Goal: Task Accomplishment & Management: Manage account settings

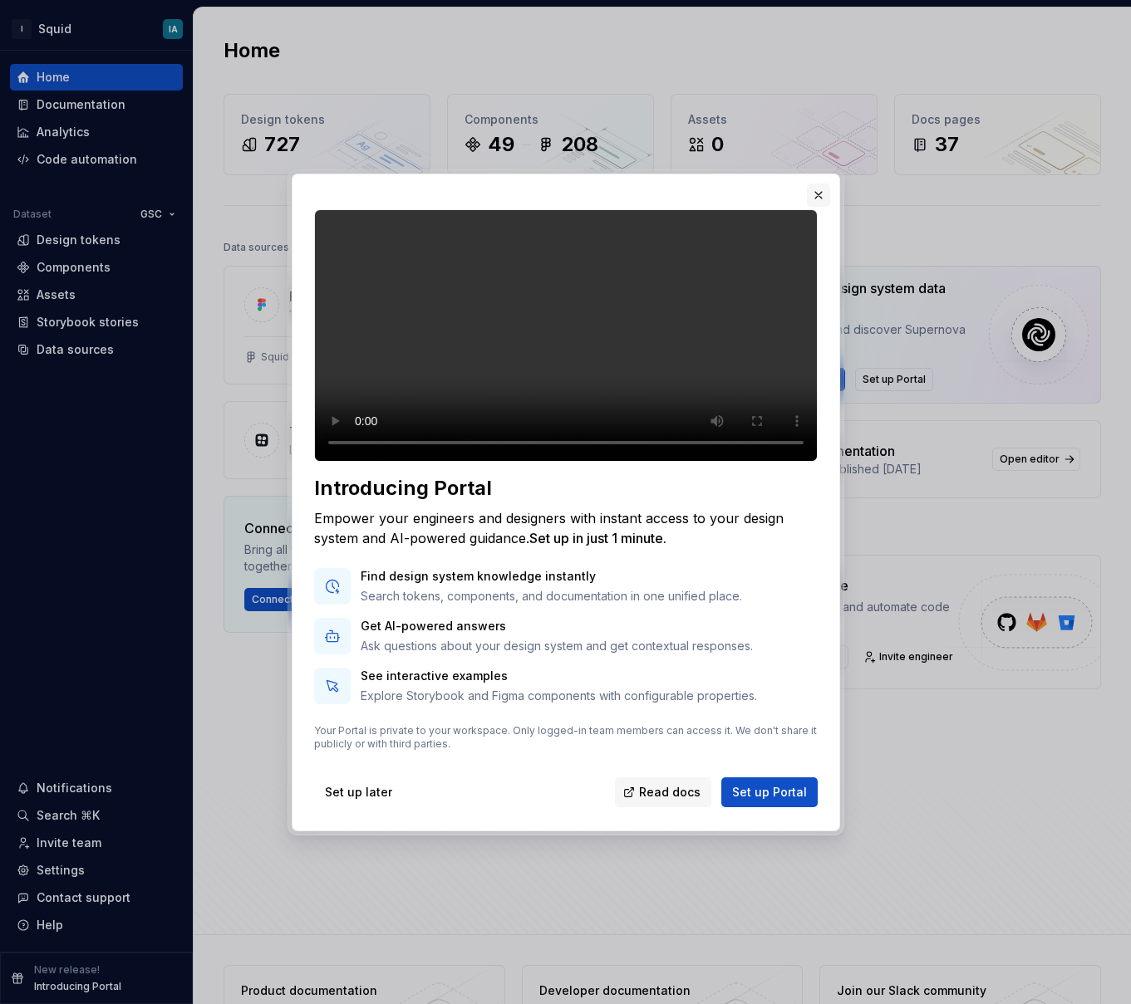
click at [822, 186] on button "button" at bounding box center [818, 195] width 23 height 23
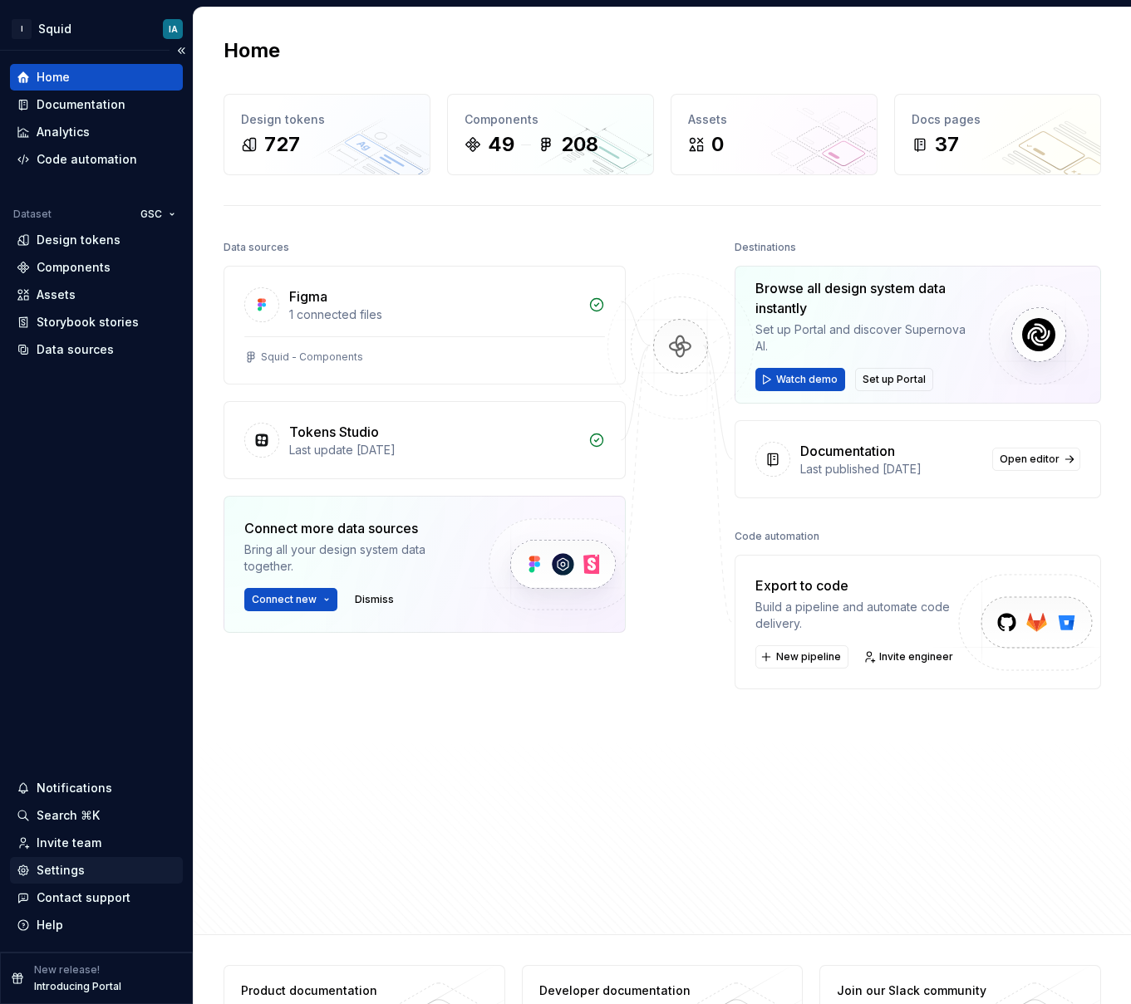
click at [73, 874] on div "Settings" at bounding box center [61, 870] width 48 height 17
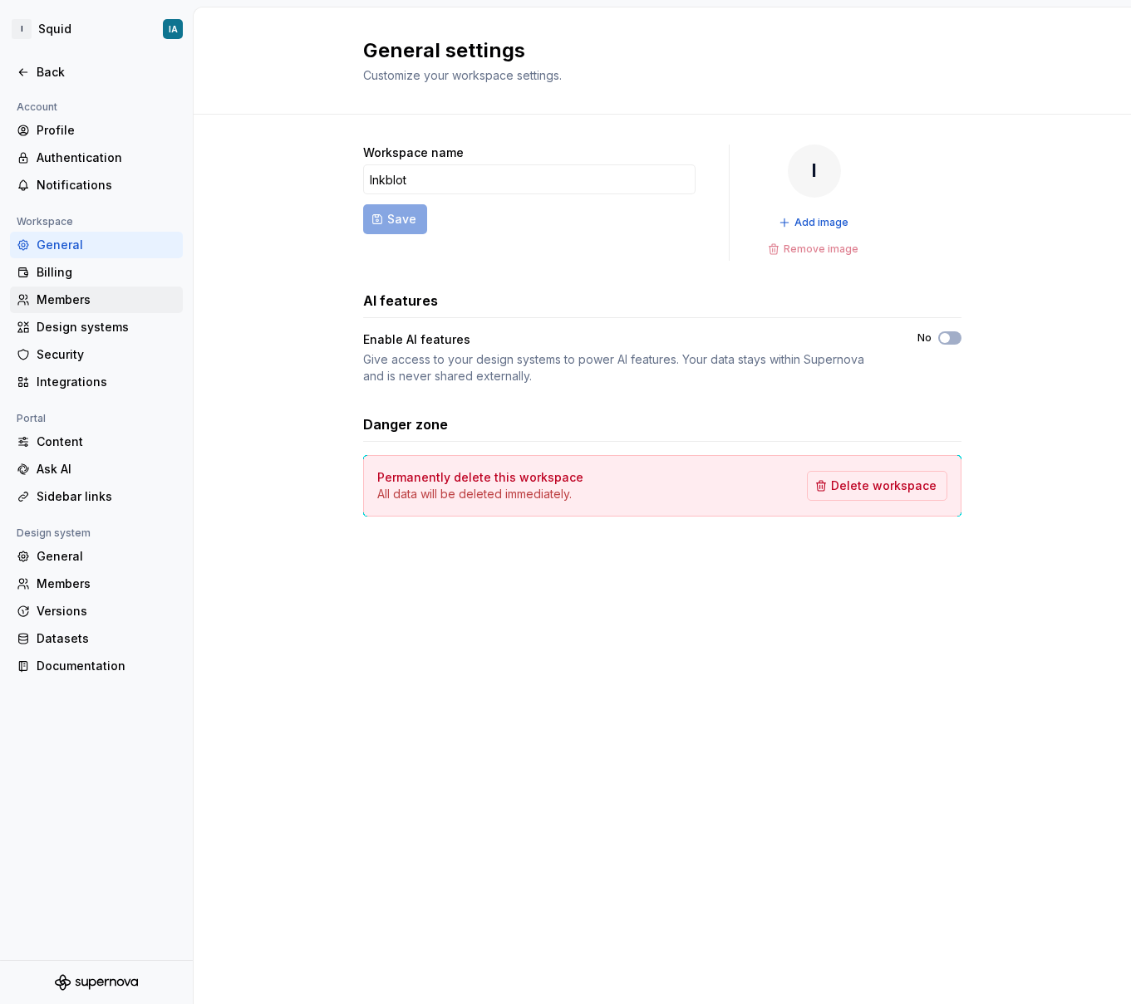
click at [104, 299] on div "Members" at bounding box center [107, 300] width 140 height 17
